Goal: Find specific page/section: Find specific page/section

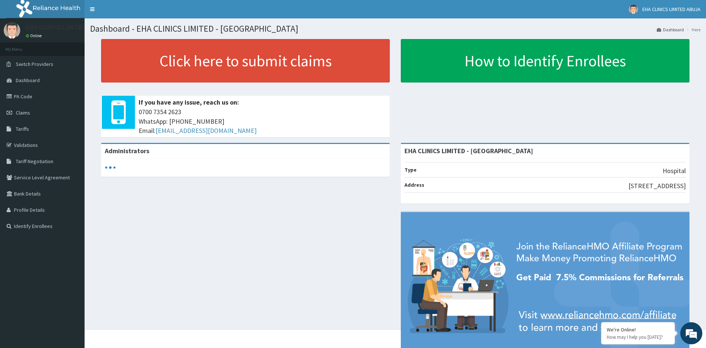
click at [25, 97] on link "PA Code" at bounding box center [42, 96] width 85 height 16
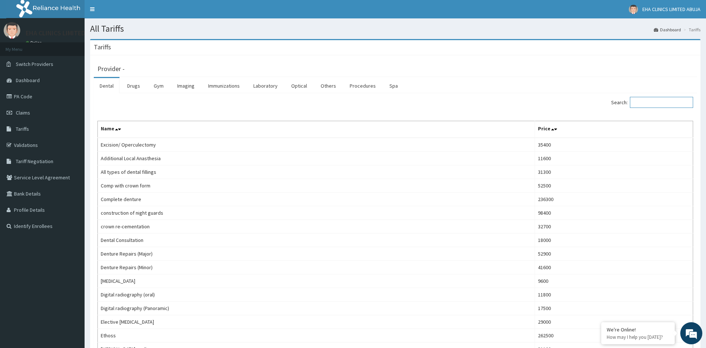
click at [647, 102] on input "Search:" at bounding box center [661, 102] width 63 height 11
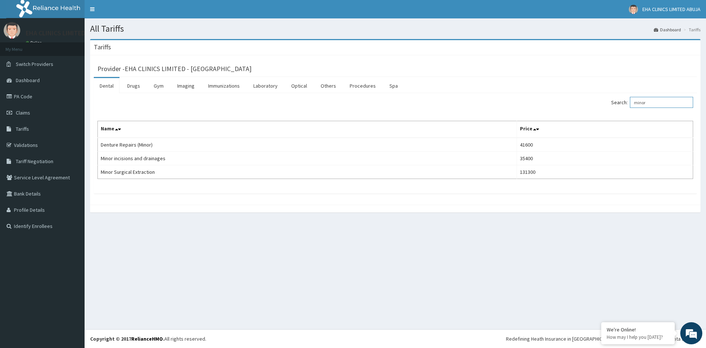
type input "minor"
click at [17, 101] on link "PA Code" at bounding box center [42, 96] width 85 height 16
